Goal: Information Seeking & Learning: Learn about a topic

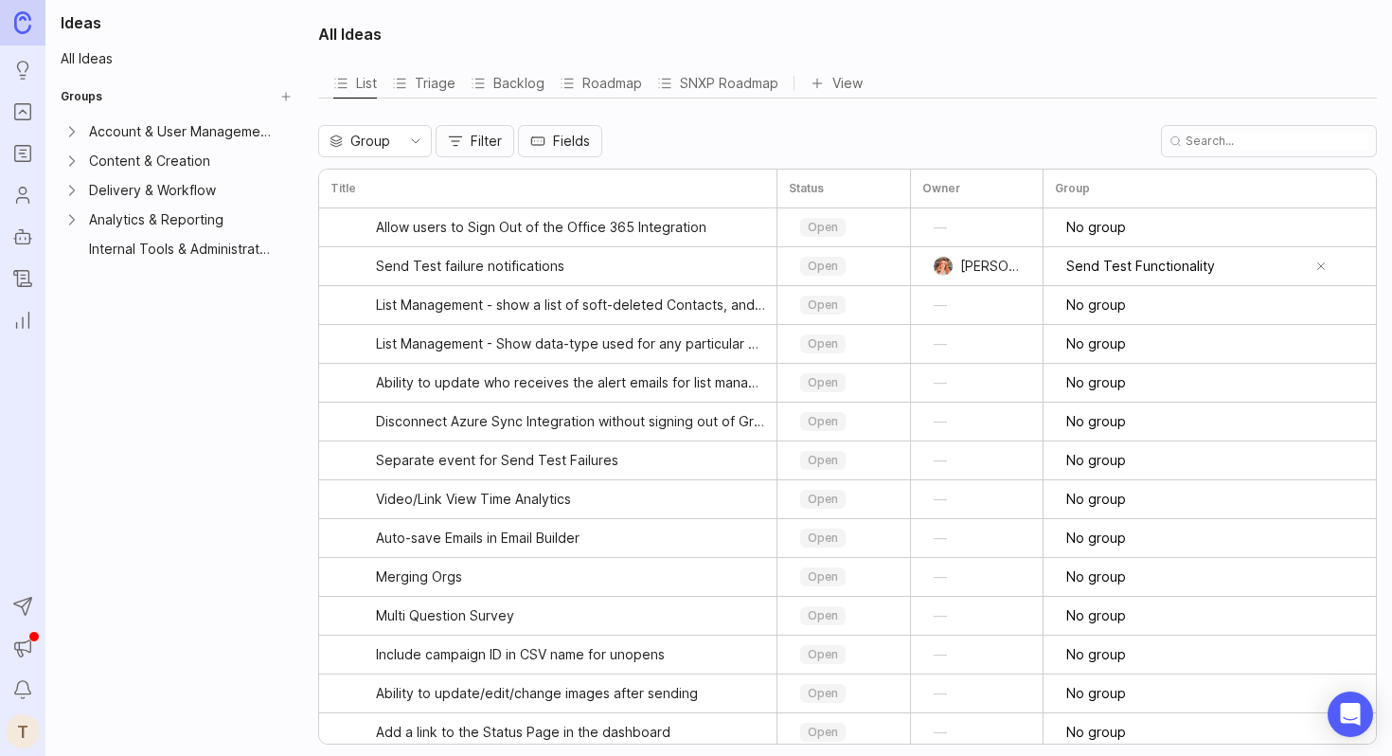
click at [34, 155] on link "Roadmaps" at bounding box center [23, 153] width 34 height 34
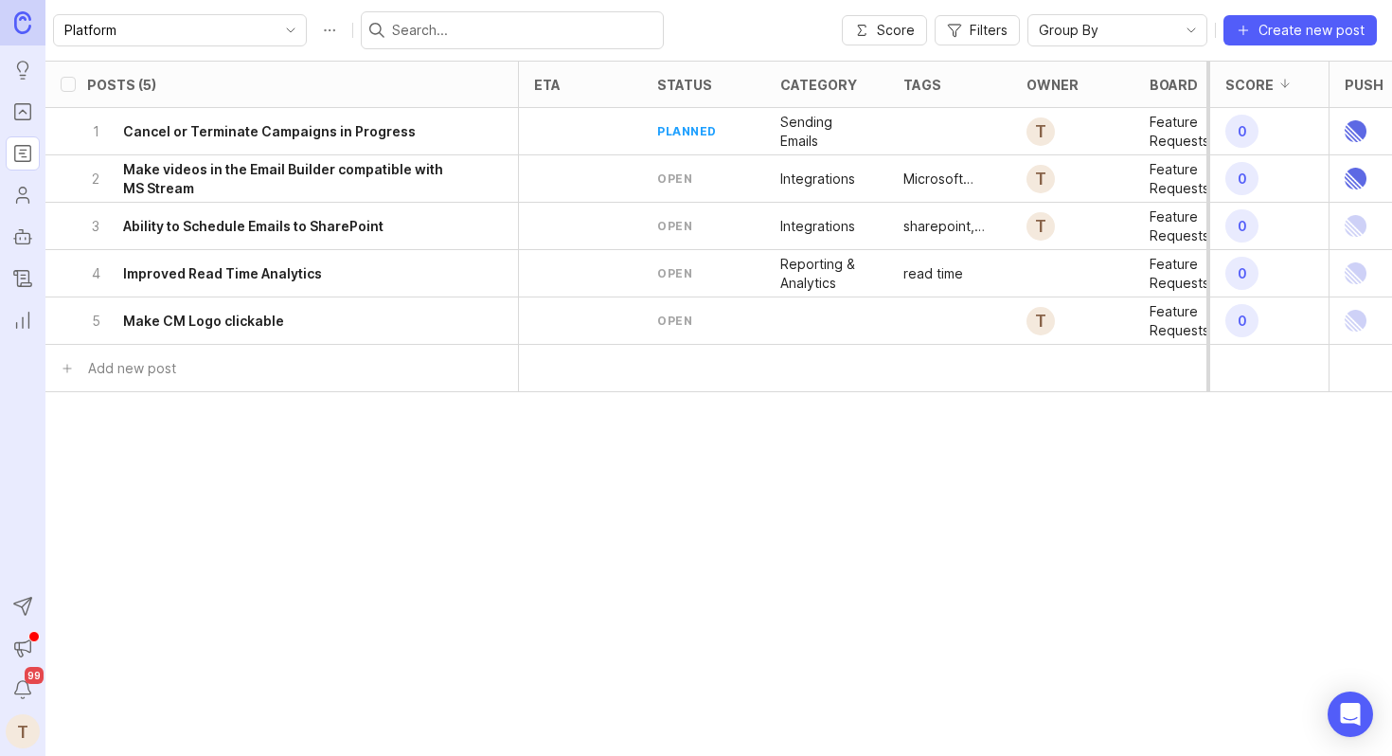
click at [18, 116] on icon "Portal" at bounding box center [22, 111] width 21 height 23
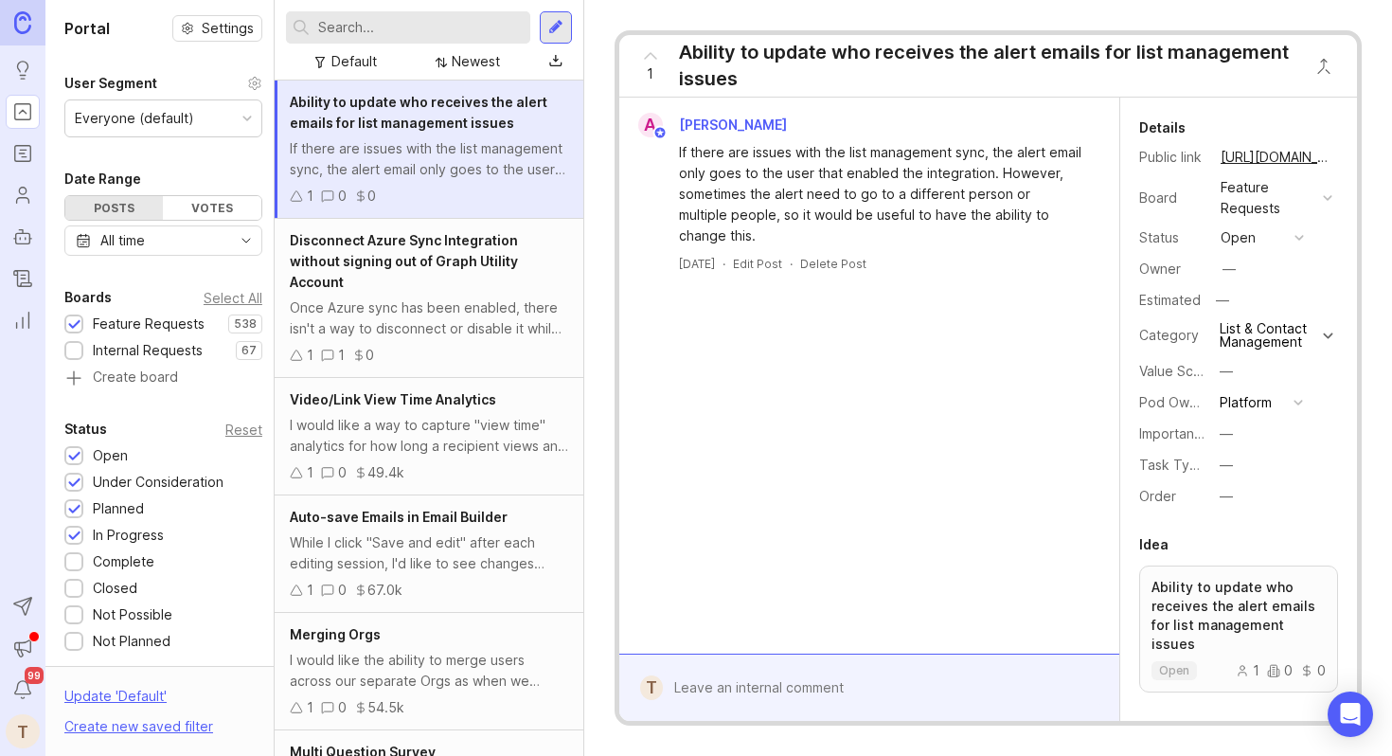
click at [467, 64] on div "Newest" at bounding box center [476, 61] width 48 height 21
click at [445, 67] on div at bounding box center [440, 62] width 15 height 13
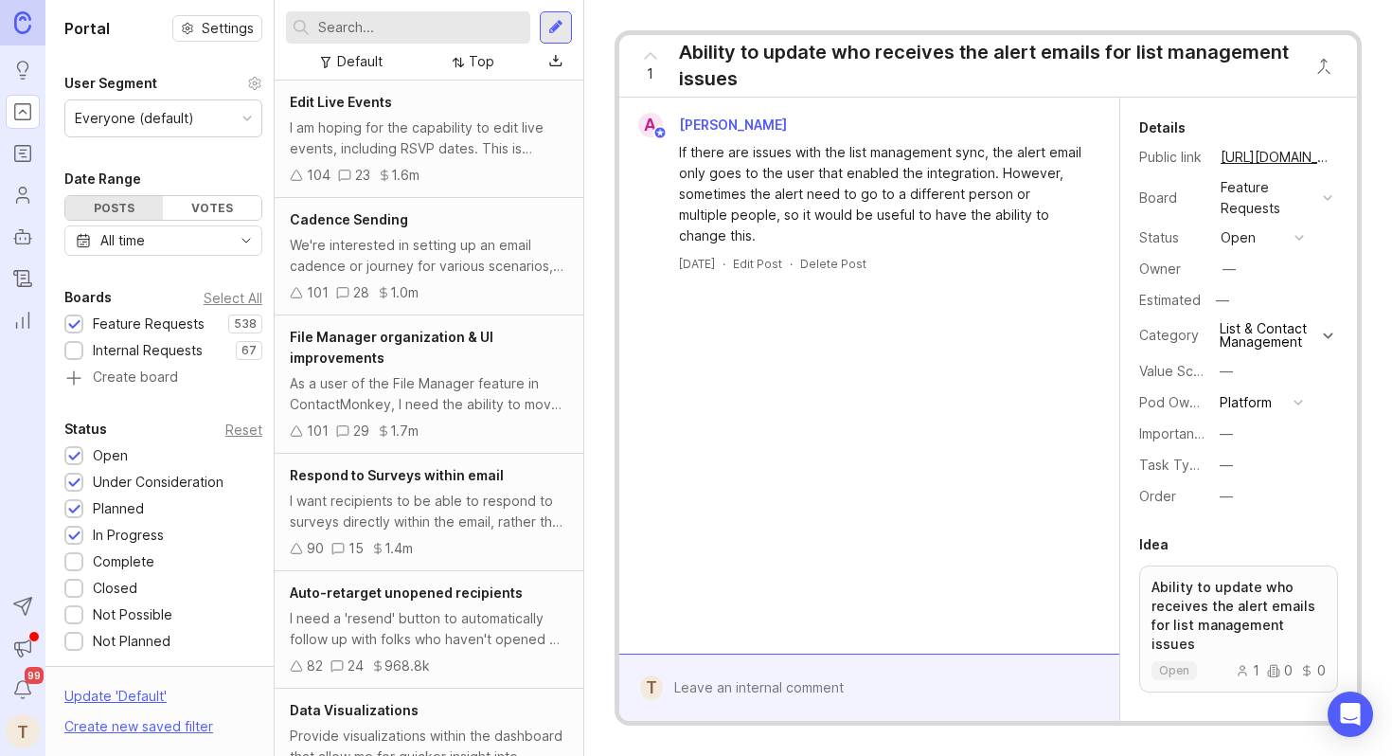
click at [475, 56] on div "Top" at bounding box center [482, 61] width 26 height 21
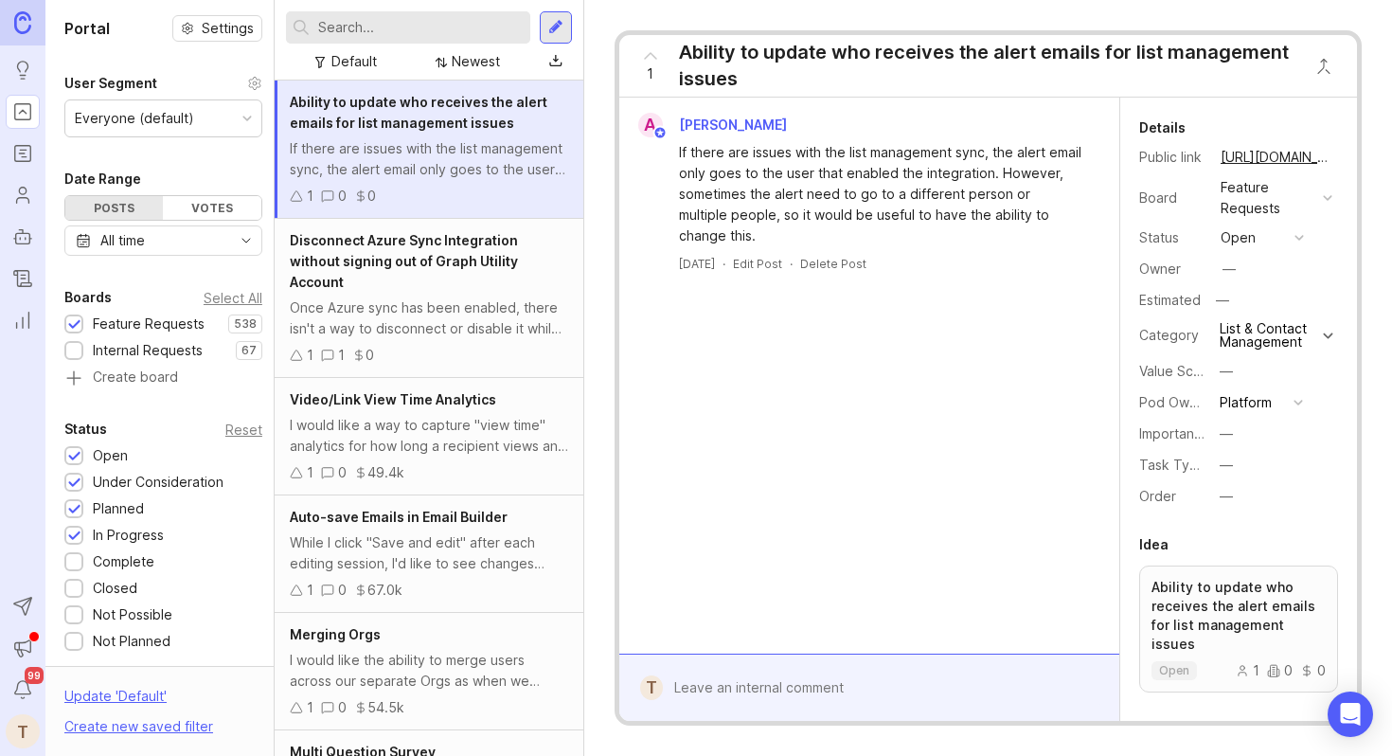
click at [334, 58] on div "Default" at bounding box center [353, 61] width 45 height 21
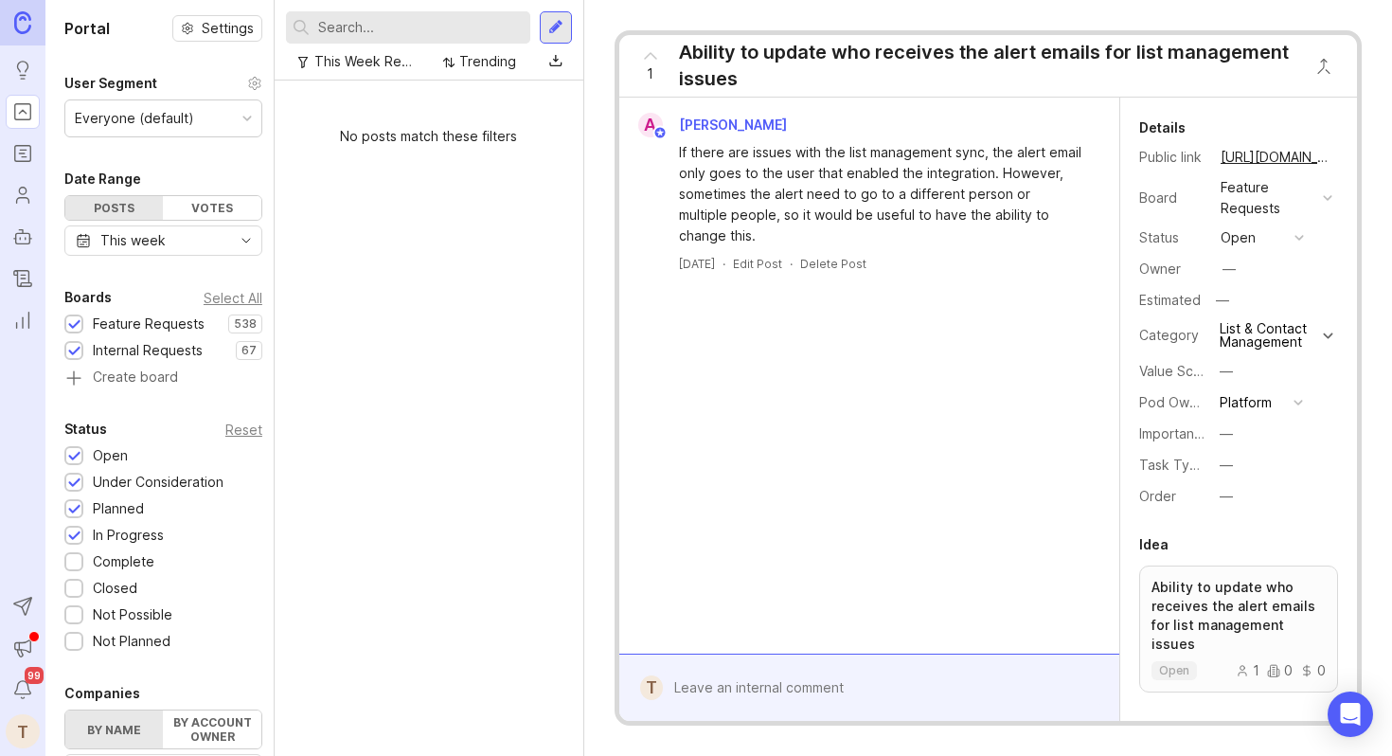
click at [498, 49] on div "Trending" at bounding box center [480, 62] width 88 height 26
click at [380, 282] on div "No posts match these filters" at bounding box center [429, 417] width 309 height 675
click at [468, 69] on div "Trending" at bounding box center [487, 61] width 57 height 21
click at [382, 75] on div "This Week Requests Triage Newest" at bounding box center [429, 62] width 286 height 36
click at [382, 64] on div "This Week Requests Triage" at bounding box center [368, 61] width 102 height 21
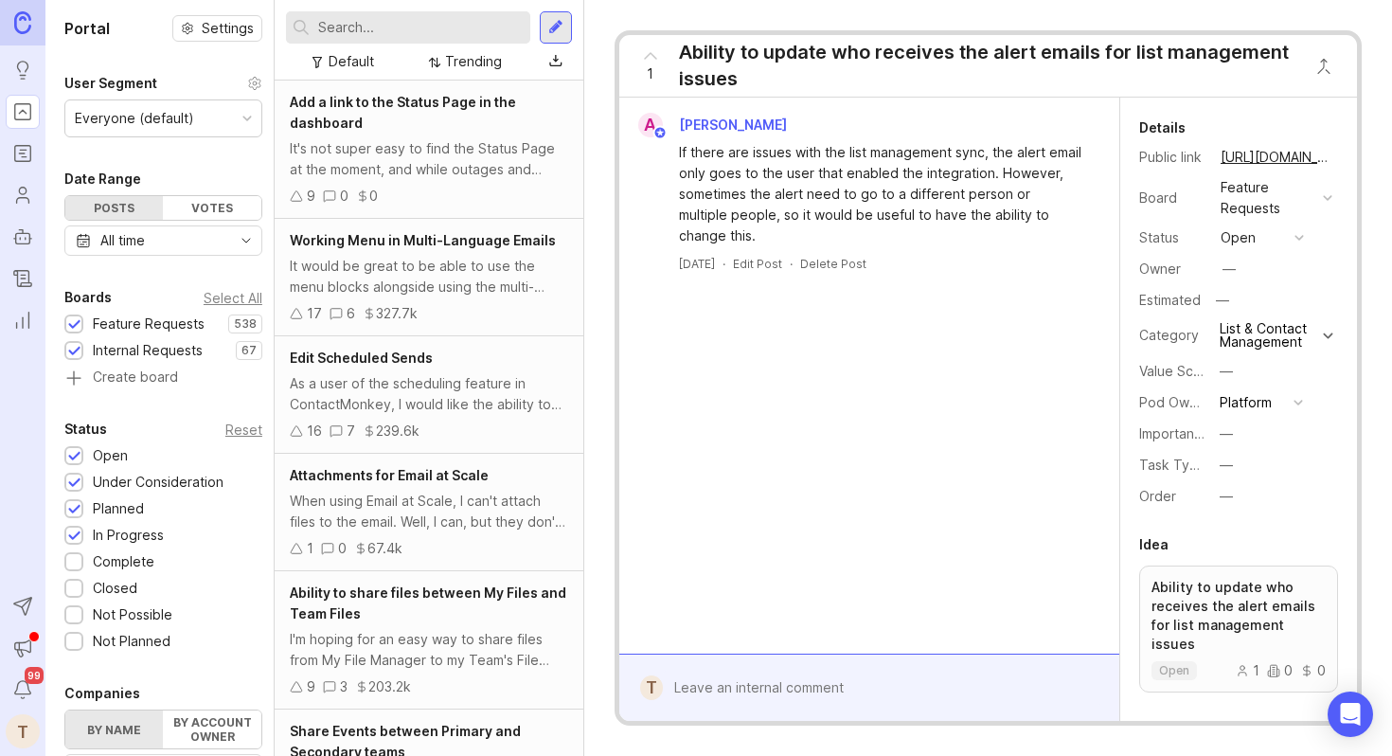
click at [478, 65] on div "Trending" at bounding box center [473, 61] width 57 height 21
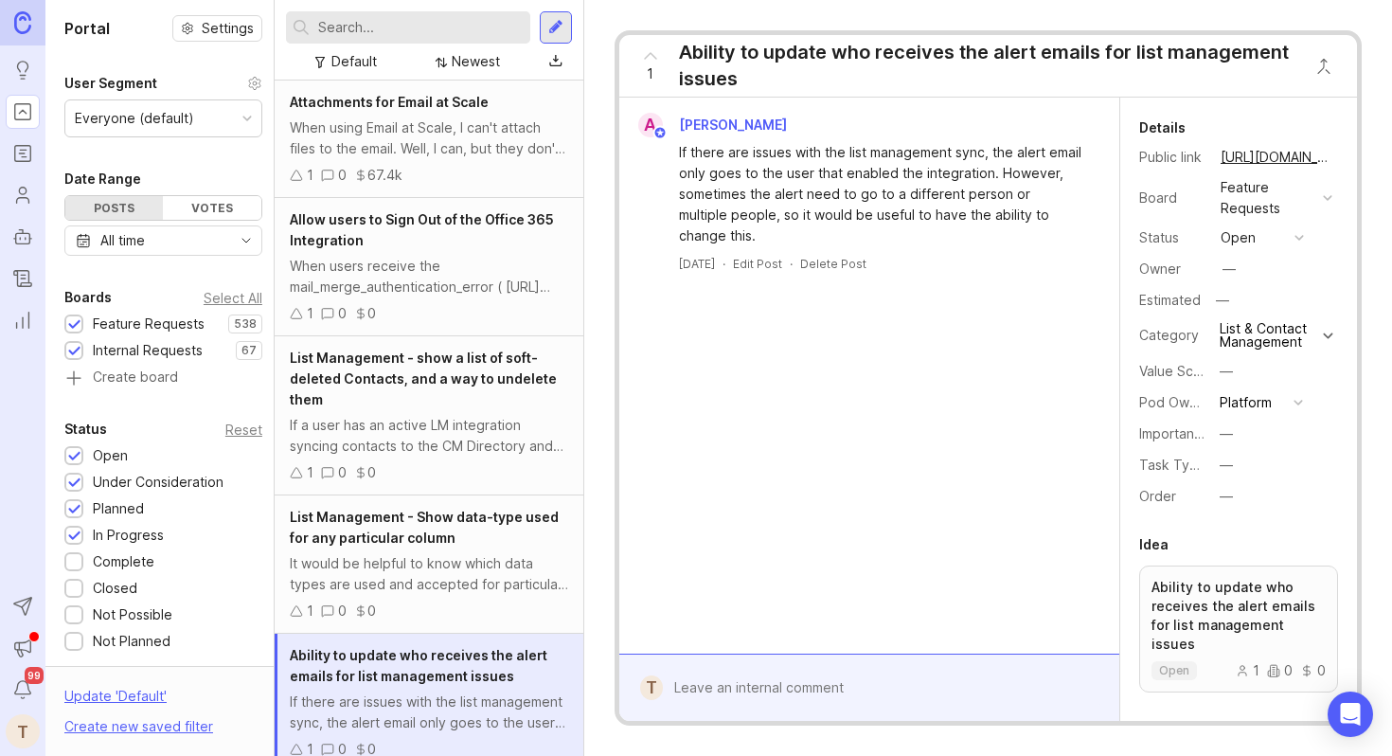
click at [485, 141] on div "When using Email at Scale, I can't attach files to the email. Well, I can, but …" at bounding box center [429, 138] width 278 height 42
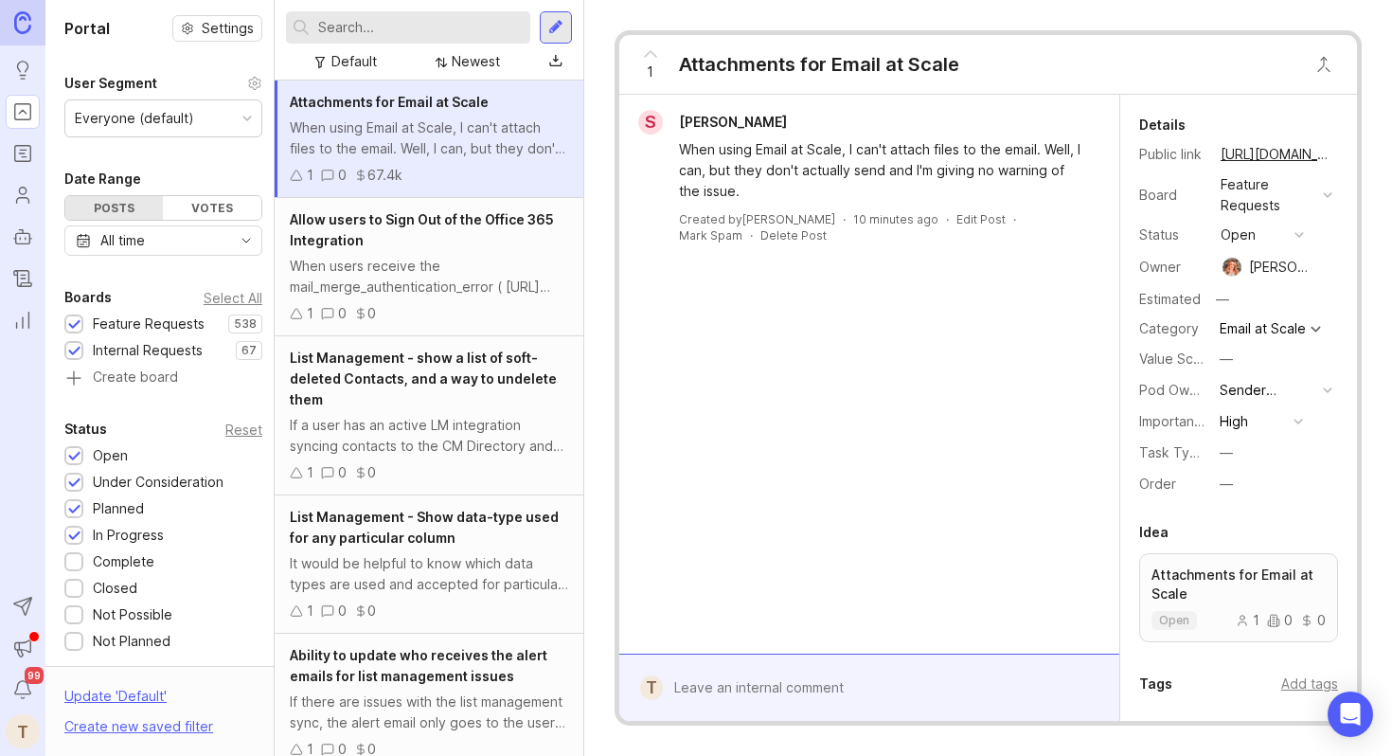
click at [474, 240] on div "Allow users to Sign Out of the Office 365 Integration" at bounding box center [429, 230] width 278 height 42
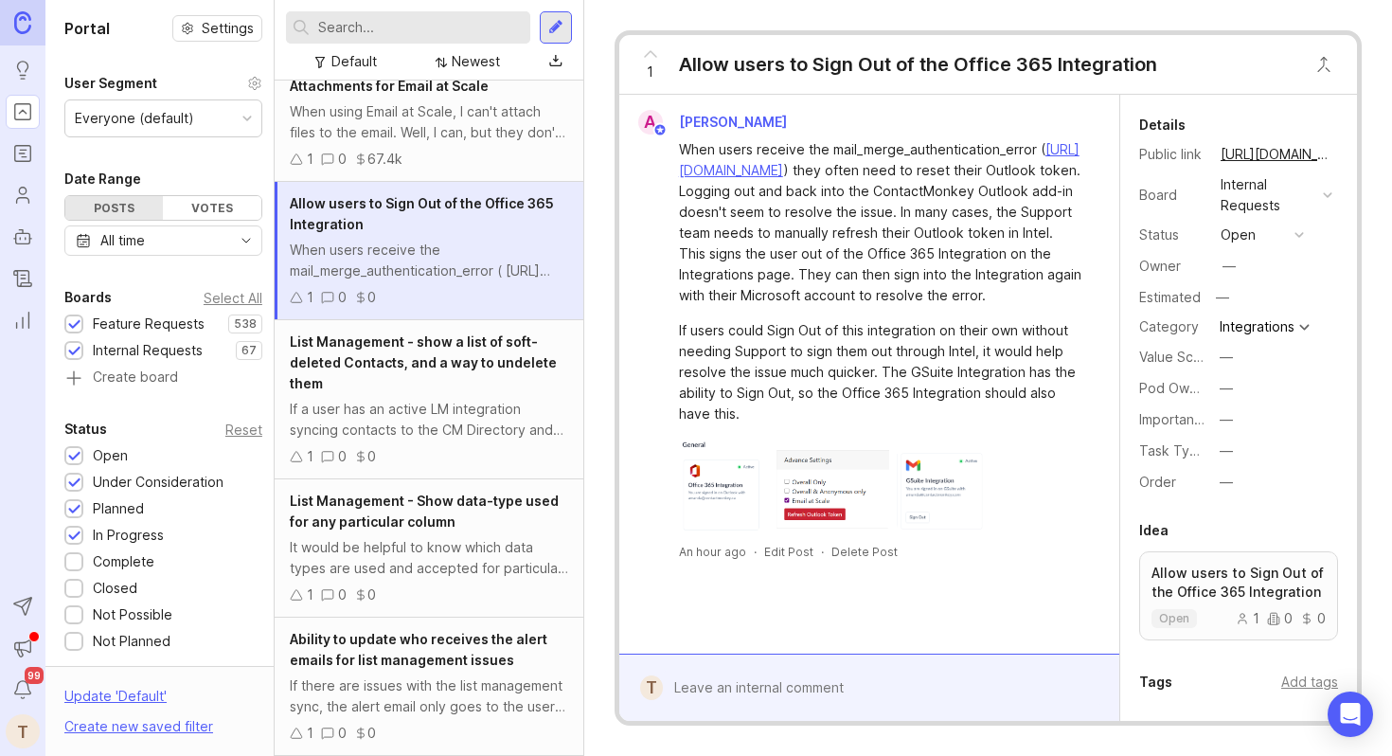
scroll to position [19, 0]
